Goal: Task Accomplishment & Management: Complete application form

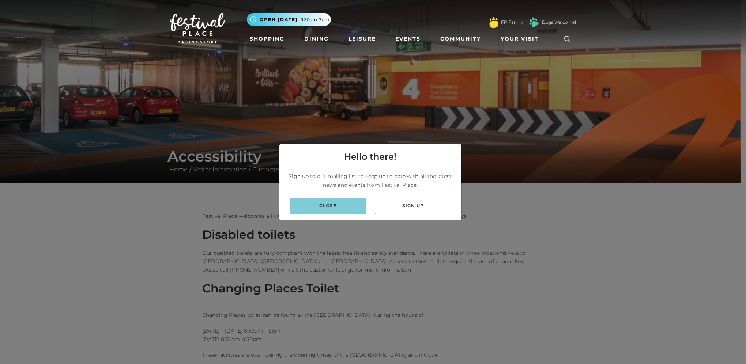
click at [356, 202] on link "Close" at bounding box center [328, 206] width 76 height 16
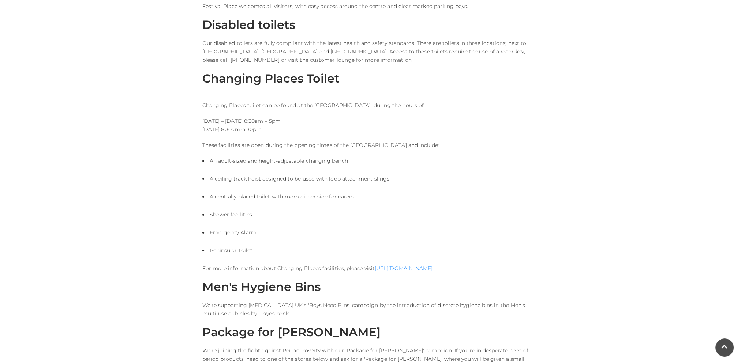
scroll to position [293, 0]
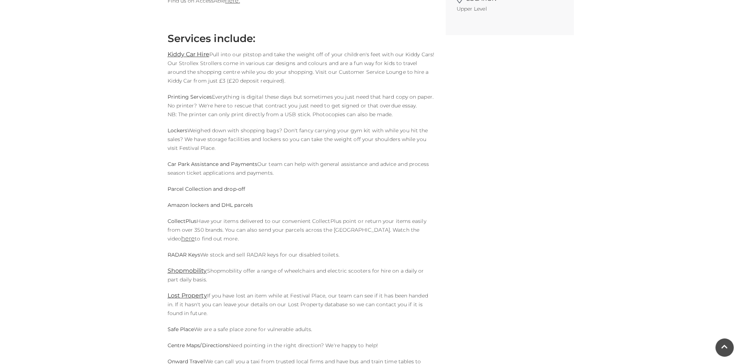
scroll to position [329, 0]
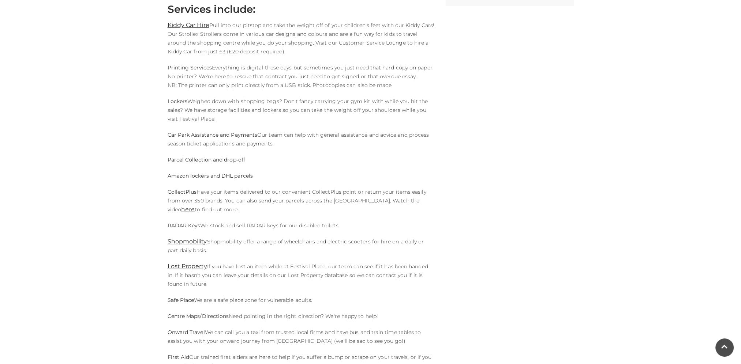
drag, startPoint x: 347, startPoint y: 223, endPoint x: 334, endPoint y: 223, distance: 13.5
click at [334, 223] on p "RADAR Keys We stock and sell RADAR keys for our disabled toilets." at bounding box center [300, 225] width 267 height 9
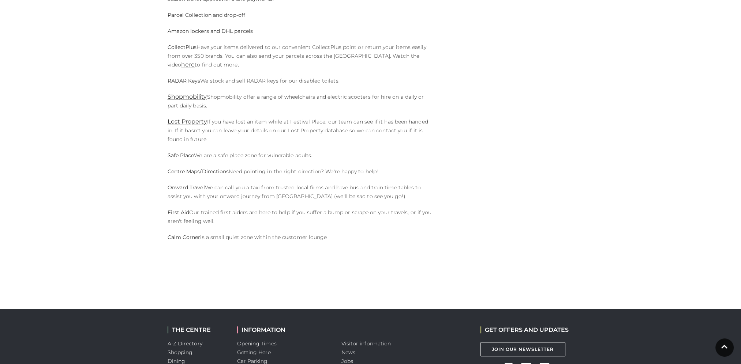
scroll to position [475, 0]
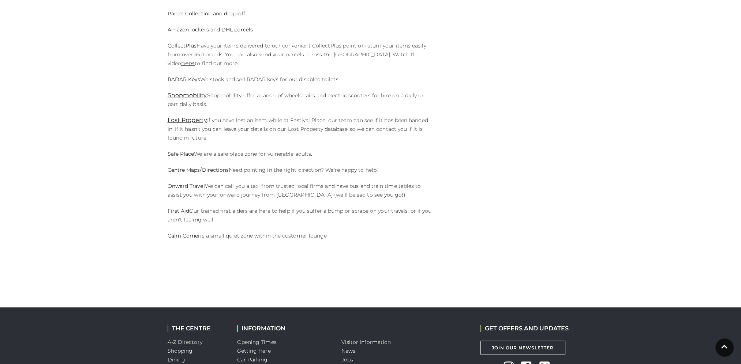
click at [490, 173] on div "Opening Times [DATE] - [DATE] 9:30am-7pm [DATE] 11am-5pm Location [GEOGRAPHIC_D…" at bounding box center [509, 7] width 139 height 534
drag, startPoint x: 346, startPoint y: 223, endPoint x: 340, endPoint y: 189, distance: 35.2
click at [456, 191] on div "Opening Times [DATE] - [DATE] 9:30am-7pm [DATE] 11am-5pm Location [GEOGRAPHIC_D…" at bounding box center [509, 7] width 139 height 534
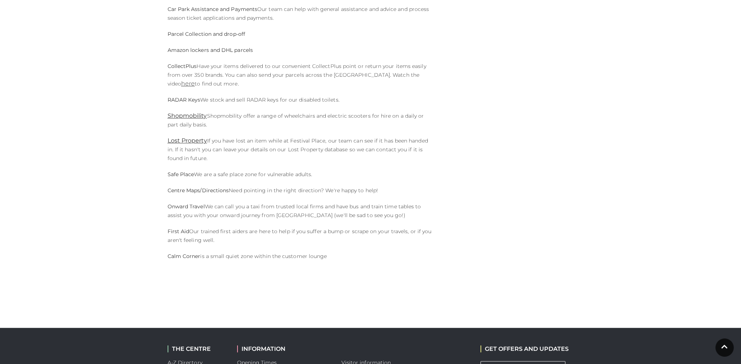
scroll to position [549, 0]
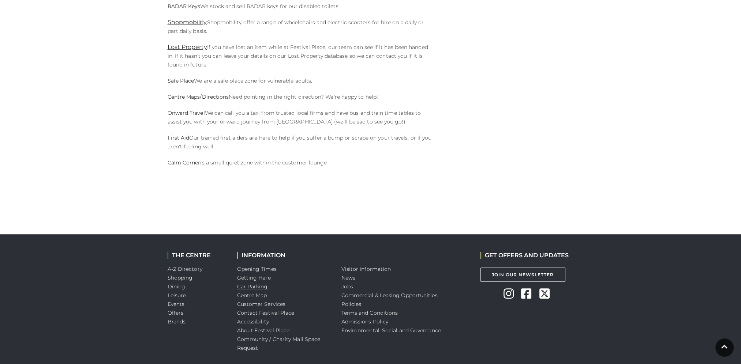
click at [255, 286] on link "Car Parking" at bounding box center [252, 286] width 31 height 7
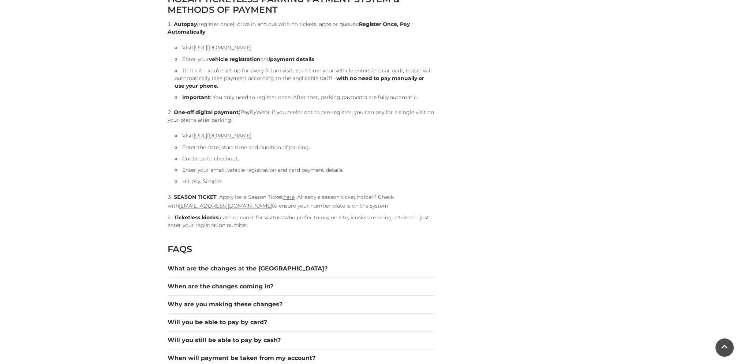
scroll to position [841, 0]
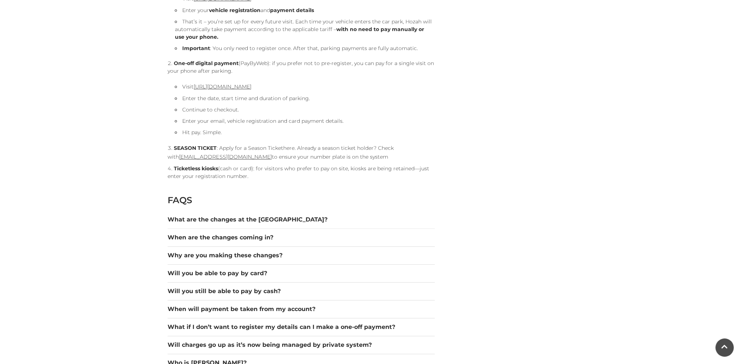
click at [284, 148] on link "here" at bounding box center [288, 148] width 11 height 7
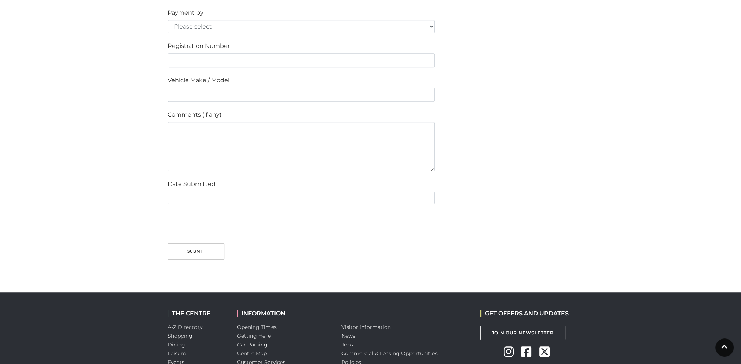
scroll to position [549, 0]
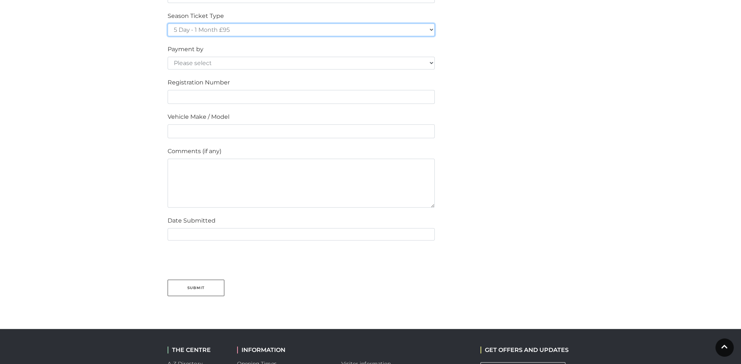
click at [225, 31] on select "5 Day - 1 Month £95 5 Day - 3 Months £270 (£90 a month standing order) 5 Day - …" at bounding box center [300, 29] width 267 height 13
click at [368, 30] on select "5 Day - 1 Month £95 5 Day - 3 Months £270 (£90 a month standing order) 5 Day - …" at bounding box center [300, 29] width 267 height 13
